Goal: Use online tool/utility: Utilize a website feature to perform a specific function

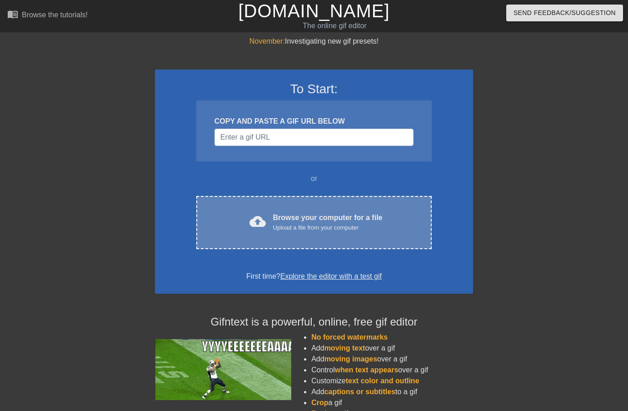
click at [274, 230] on div "Upload a file from your computer" at bounding box center [328, 227] width 110 height 9
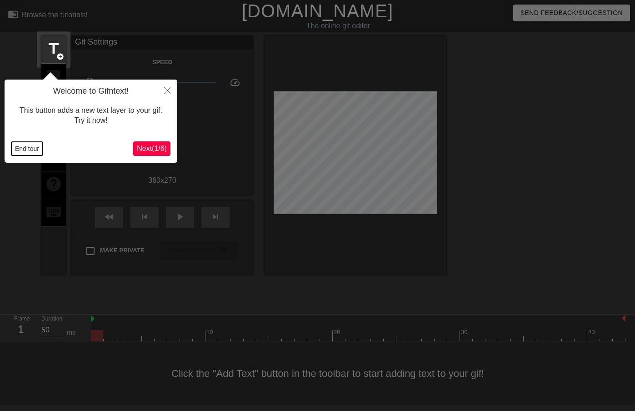
click at [28, 146] on button "End tour" at bounding box center [26, 149] width 31 height 14
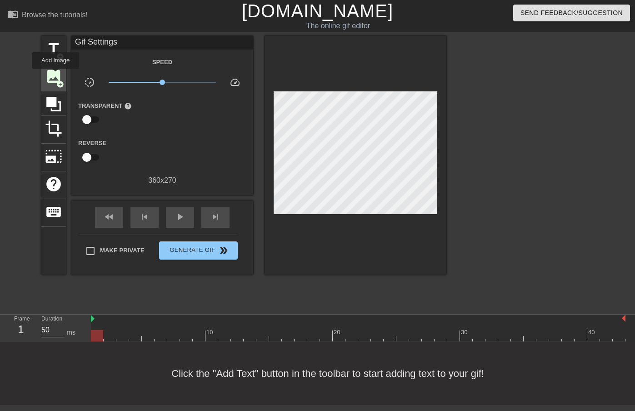
click at [55, 75] on span "image" at bounding box center [53, 76] width 17 height 17
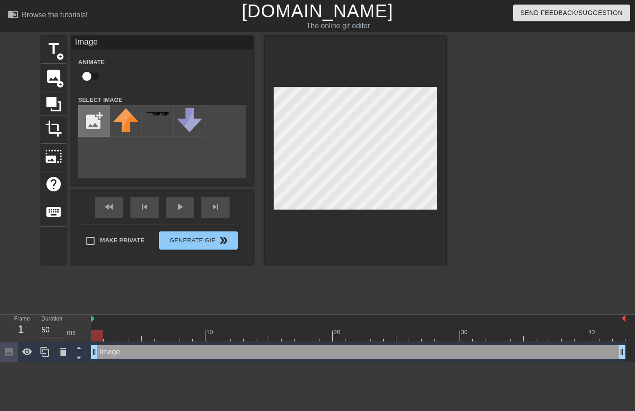
click at [96, 124] on input "file" at bounding box center [94, 120] width 31 height 31
type input "C:\fakepath\Screenshot [DATE] 16.39.14.png"
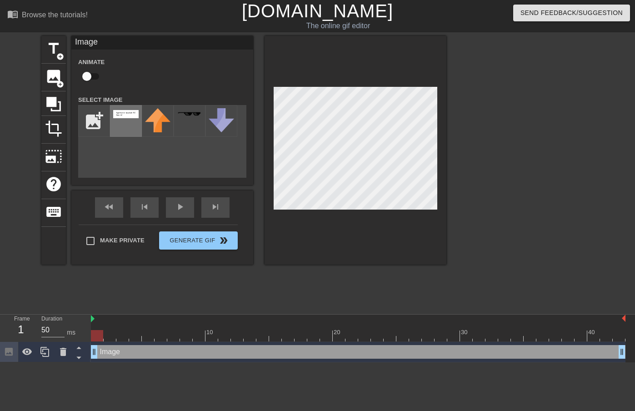
click at [120, 109] on div at bounding box center [126, 121] width 32 height 32
drag, startPoint x: 99, startPoint y: 335, endPoint x: 142, endPoint y: 321, distance: 45.3
click at [142, 321] on div "10 20 30 40" at bounding box center [358, 327] width 534 height 27
click at [90, 77] on input "checkbox" at bounding box center [87, 76] width 52 height 17
checkbox input "true"
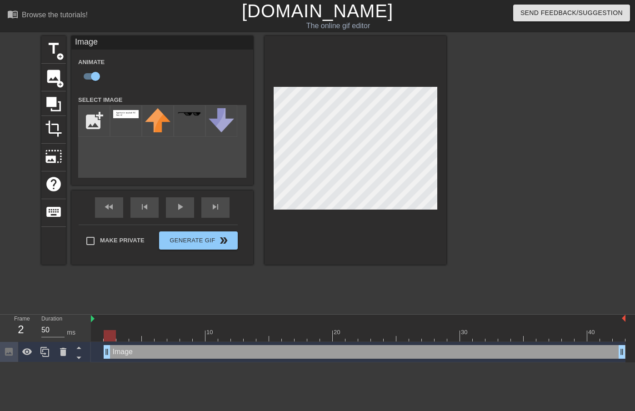
drag, startPoint x: 93, startPoint y: 349, endPoint x: 110, endPoint y: 347, distance: 16.9
click at [273, 120] on div at bounding box center [355, 150] width 182 height 229
click at [265, 120] on div at bounding box center [355, 150] width 182 height 229
click at [161, 205] on div "fast_rewind skip_previous play_arrow skip_next" at bounding box center [162, 207] width 148 height 34
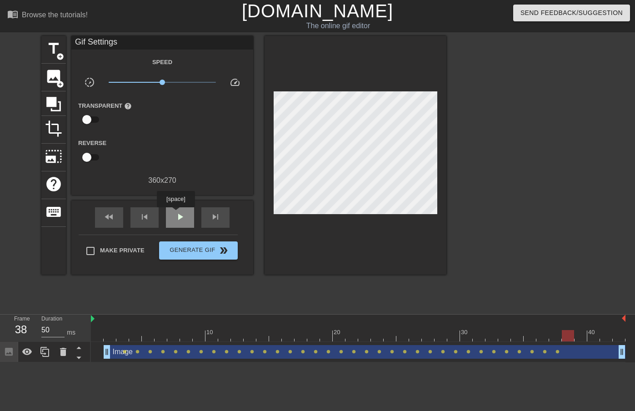
click at [177, 214] on span "play_arrow" at bounding box center [180, 216] width 11 height 11
drag, startPoint x: 160, startPoint y: 81, endPoint x: 155, endPoint y: 84, distance: 6.5
click at [155, 84] on span "x0.716" at bounding box center [154, 82] width 5 height 5
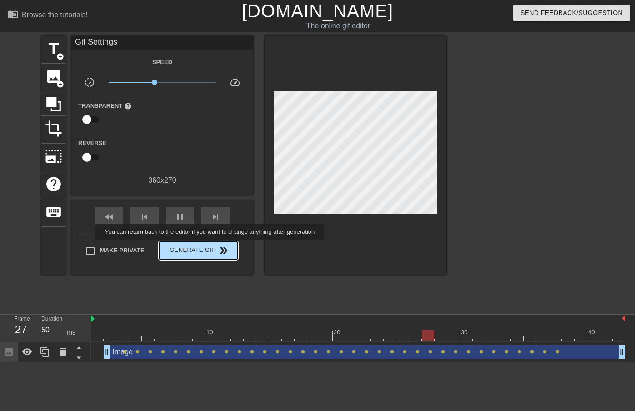
click at [214, 247] on span "Generate Gif double_arrow" at bounding box center [198, 250] width 71 height 11
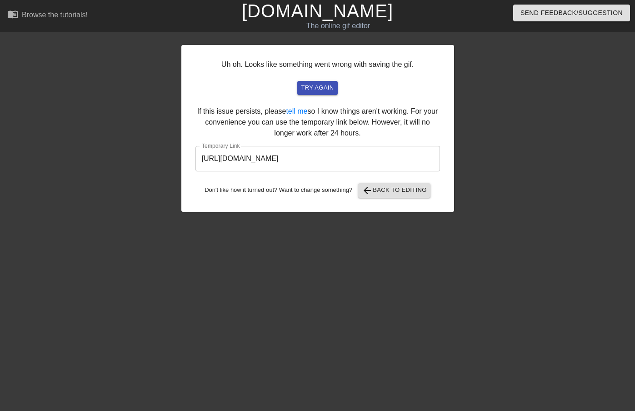
click at [348, 158] on input "[URL][DOMAIN_NAME]" at bounding box center [317, 158] width 244 height 25
click at [311, 89] on span "try again" at bounding box center [317, 88] width 33 height 10
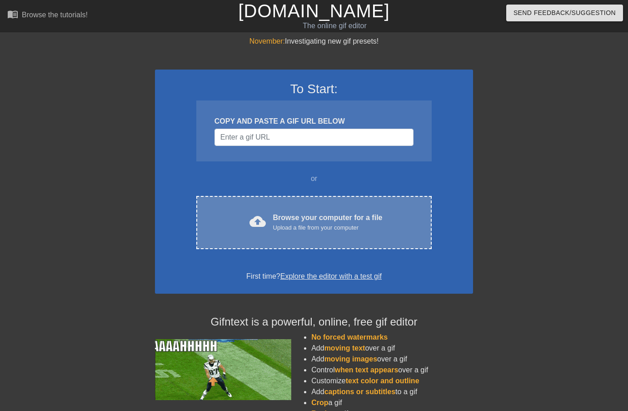
click at [272, 221] on div "cloud_upload Browse your computer for a file Upload a file from your computer" at bounding box center [313, 222] width 197 height 20
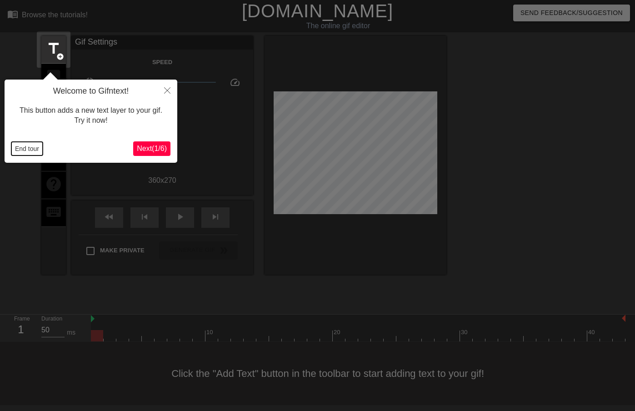
click at [19, 146] on button "End tour" at bounding box center [26, 149] width 31 height 14
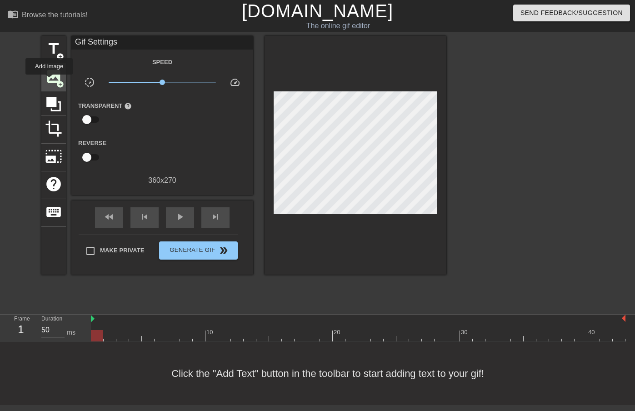
click at [50, 81] on span "image" at bounding box center [53, 76] width 17 height 17
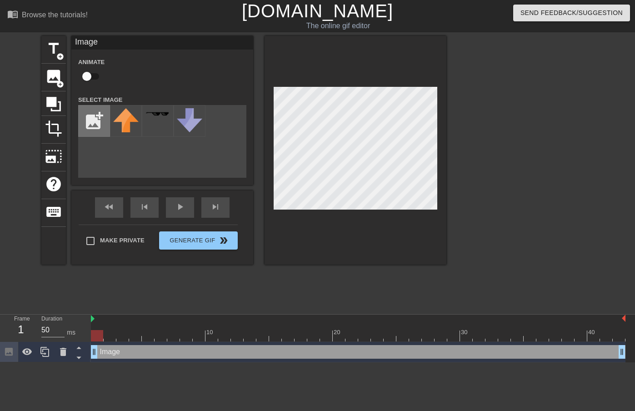
click at [85, 121] on input "file" at bounding box center [94, 120] width 31 height 31
type input "C:\fakepath\Screenshot [DATE] 16.39.14.png"
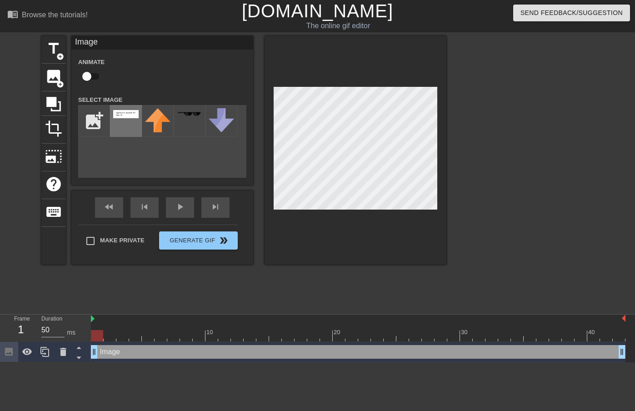
click at [115, 109] on div at bounding box center [126, 121] width 32 height 32
click at [462, 109] on div "title add_circle image add_circle crop photo_size_select_large help keyboard Im…" at bounding box center [317, 172] width 635 height 273
click at [96, 75] on input "checkbox" at bounding box center [87, 76] width 52 height 17
checkbox input "true"
click at [272, 133] on div at bounding box center [355, 150] width 182 height 229
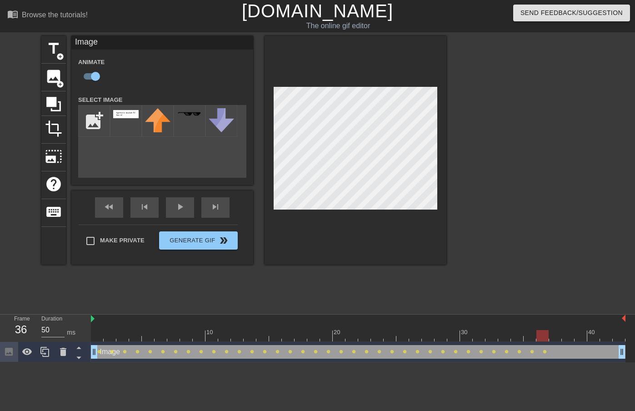
click at [267, 133] on div at bounding box center [355, 150] width 182 height 229
click at [170, 206] on div "fast_rewind skip_previous play_arrow skip_next" at bounding box center [162, 207] width 148 height 34
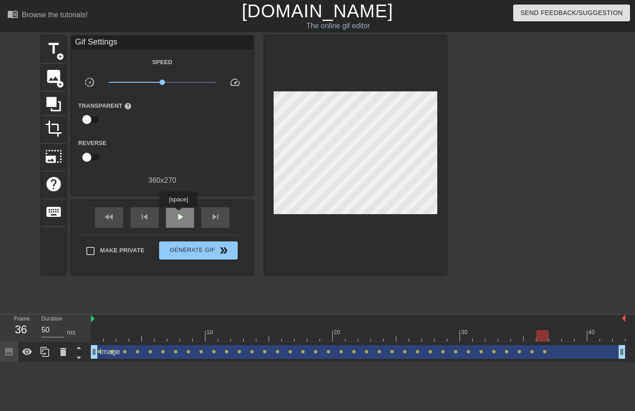
click at [180, 214] on span "play_arrow" at bounding box center [180, 216] width 11 height 11
drag, startPoint x: 160, startPoint y: 84, endPoint x: 150, endPoint y: 85, distance: 10.0
click at [150, 85] on span "x0.589" at bounding box center [149, 82] width 5 height 5
click at [193, 253] on span "Generate Gif double_arrow" at bounding box center [198, 250] width 71 height 11
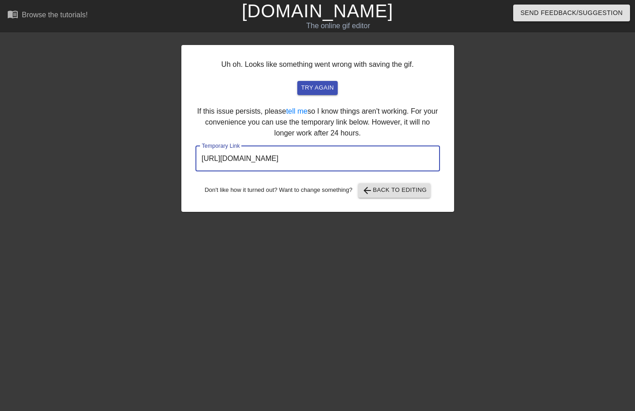
drag, startPoint x: 394, startPoint y: 155, endPoint x: 192, endPoint y: 157, distance: 201.8
click at [192, 156] on div "Uh oh. Looks like something went wrong with saving the gif. try again If this i…" at bounding box center [317, 128] width 273 height 167
